Goal: Browse casually

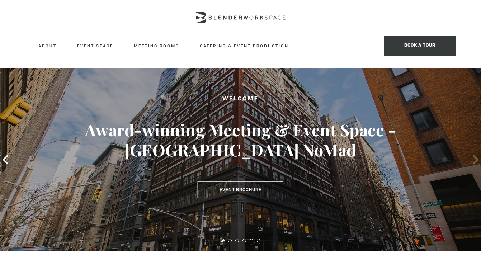
click at [475, 160] on icon at bounding box center [475, 159] width 9 height 9
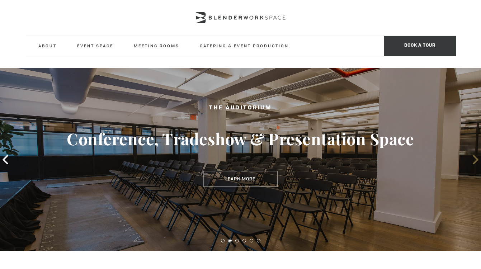
click at [475, 160] on icon at bounding box center [475, 159] width 9 height 9
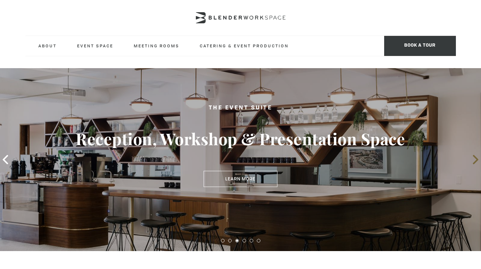
click at [475, 160] on icon at bounding box center [475, 159] width 9 height 9
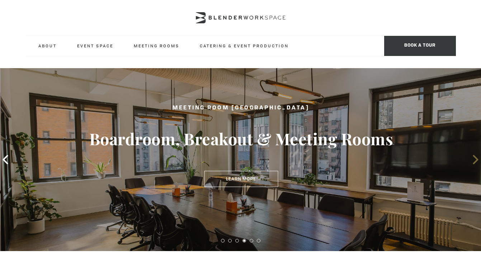
click at [475, 160] on icon at bounding box center [475, 159] width 9 height 9
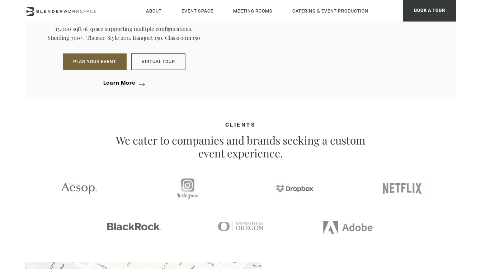
scroll to position [715, 0]
